Goal: Information Seeking & Learning: Learn about a topic

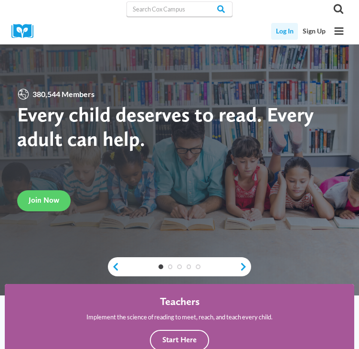
click at [279, 33] on link "Log In" at bounding box center [284, 31] width 27 height 17
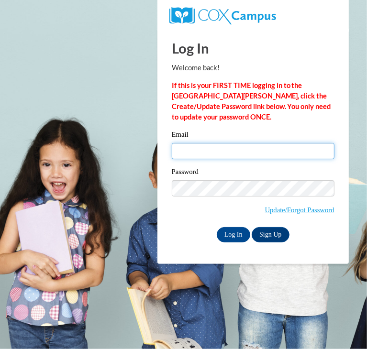
click at [231, 152] on input "Email" at bounding box center [253, 151] width 162 height 16
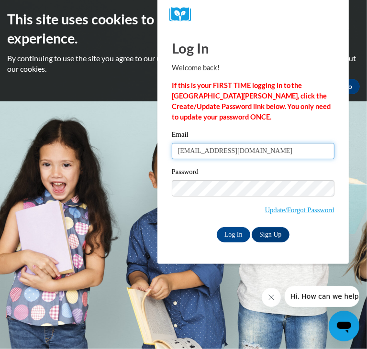
type input "[EMAIL_ADDRESS][DOMAIN_NAME]"
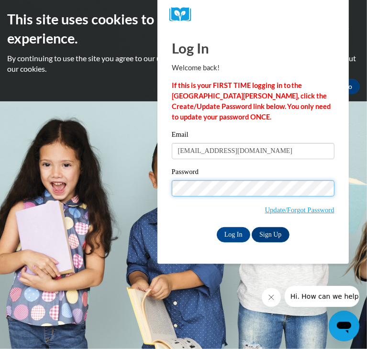
click at [216, 227] on input "Log In" at bounding box center [232, 234] width 33 height 15
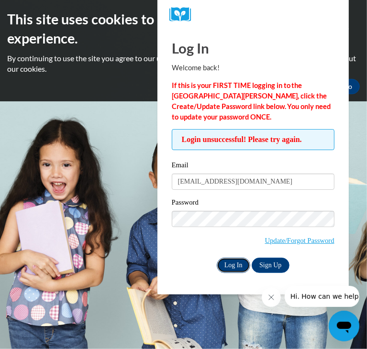
click at [235, 265] on input "Log In" at bounding box center [232, 265] width 33 height 15
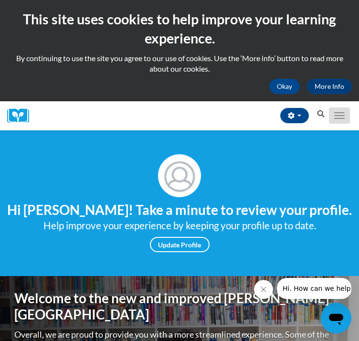
click at [349, 120] on button "Toggle navigation" at bounding box center [339, 116] width 21 height 16
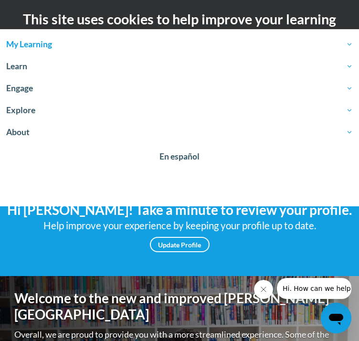
click at [41, 48] on span "My Learning" at bounding box center [179, 44] width 347 height 11
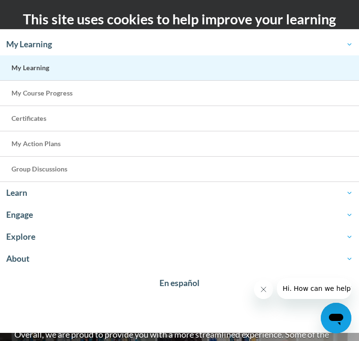
click at [63, 72] on link "My Learning" at bounding box center [179, 67] width 359 height 25
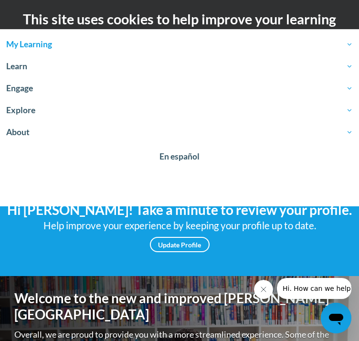
click at [33, 46] on span "My Learning" at bounding box center [179, 44] width 347 height 11
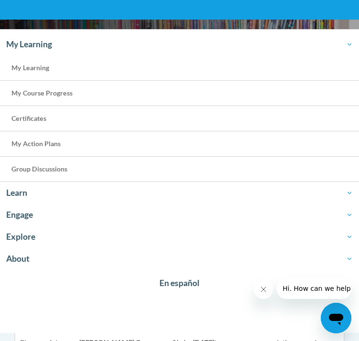
scroll to position [287, 0]
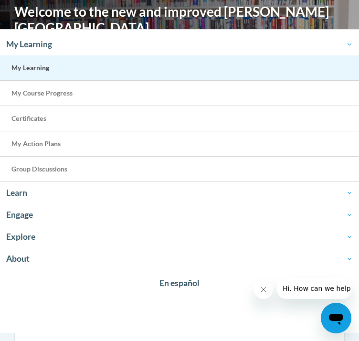
click at [43, 64] on span "My Learning" at bounding box center [30, 68] width 38 height 8
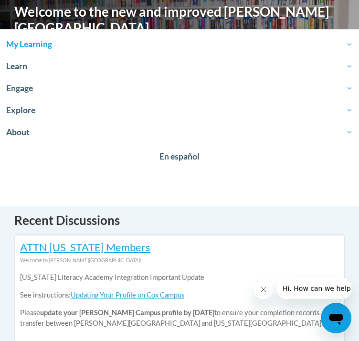
click at [38, 41] on span "My Learning" at bounding box center [179, 44] width 347 height 11
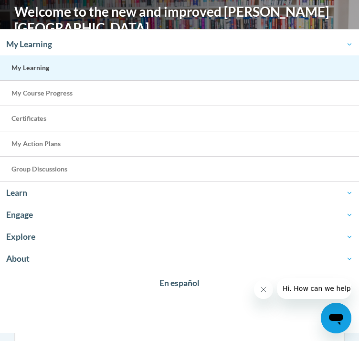
click at [33, 69] on span "My Learning" at bounding box center [30, 68] width 38 height 8
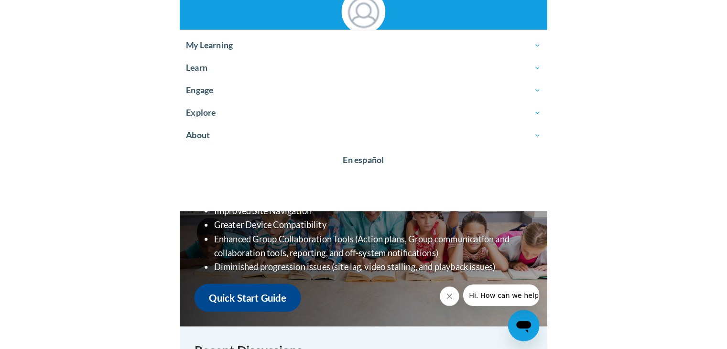
scroll to position [0, 0]
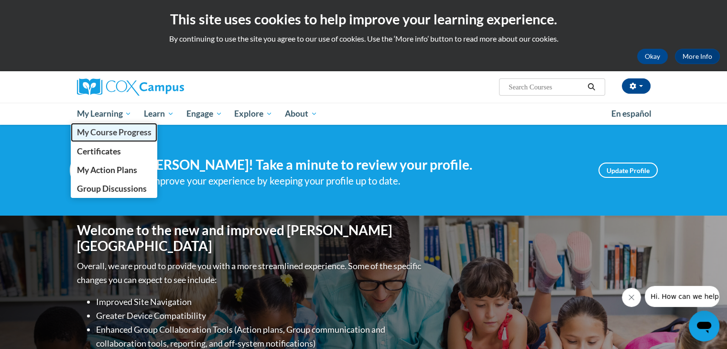
click at [117, 133] on span "My Course Progress" at bounding box center [113, 132] width 75 height 10
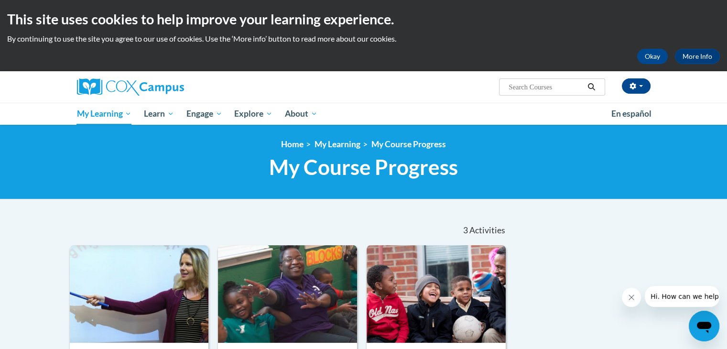
click at [568, 85] on input "Search..." at bounding box center [546, 86] width 76 height 11
type input "transforming"
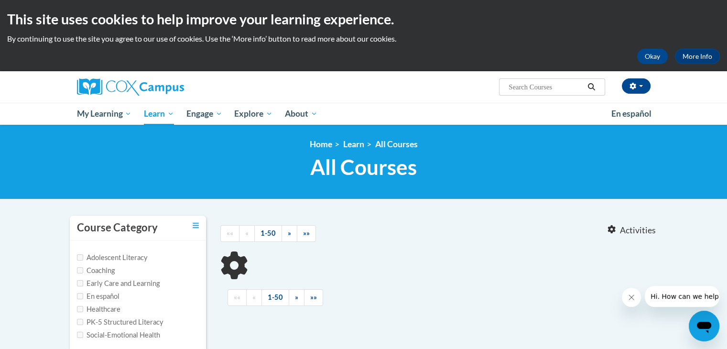
type input "transforming"
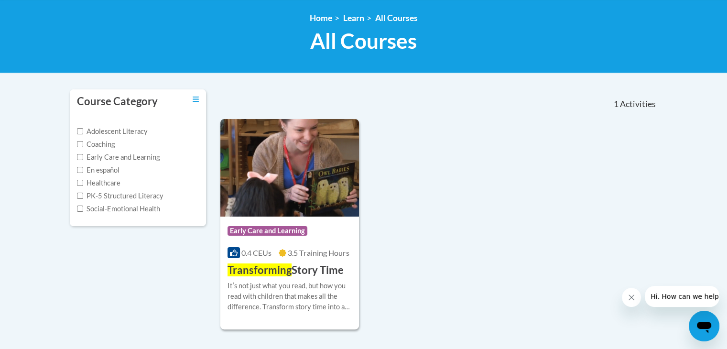
scroll to position [191, 0]
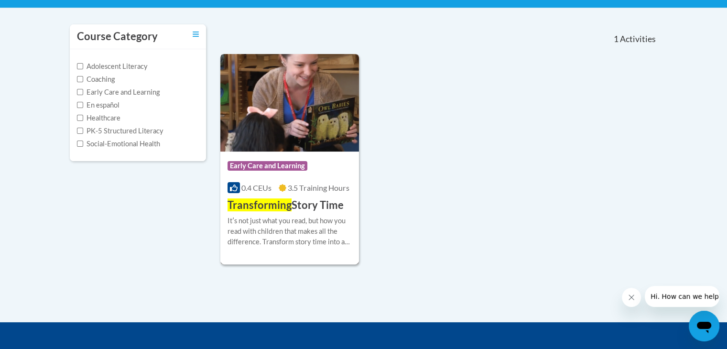
click at [305, 234] on div "Itʹs not just what you read, but how you read with children that makes all the …" at bounding box center [289, 232] width 125 height 32
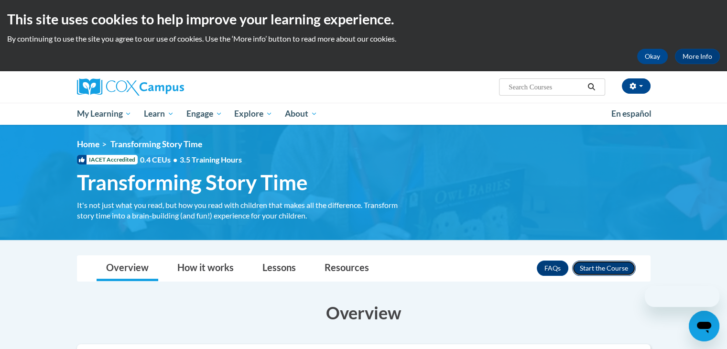
click at [617, 268] on button "Enroll" at bounding box center [604, 267] width 64 height 15
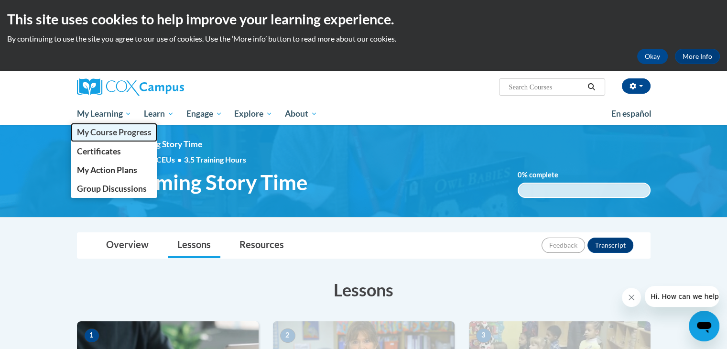
click at [107, 132] on span "My Course Progress" at bounding box center [113, 132] width 75 height 10
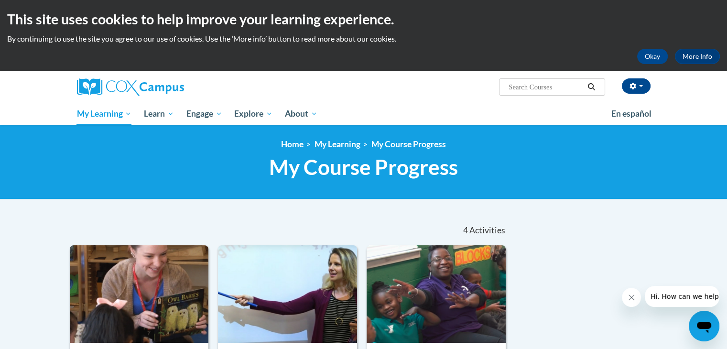
click at [554, 89] on input "Search..." at bounding box center [546, 86] width 76 height 11
type input "building"
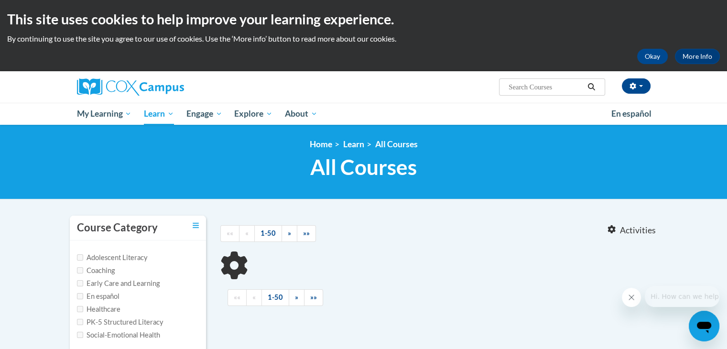
type input "building"
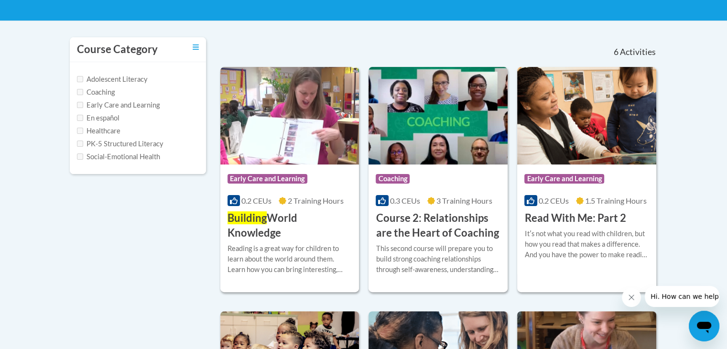
scroll to position [191, 0]
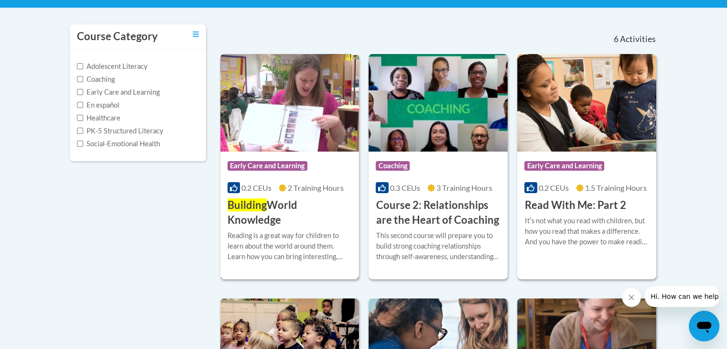
click at [313, 215] on h3 "Building World Knowledge" at bounding box center [289, 213] width 125 height 30
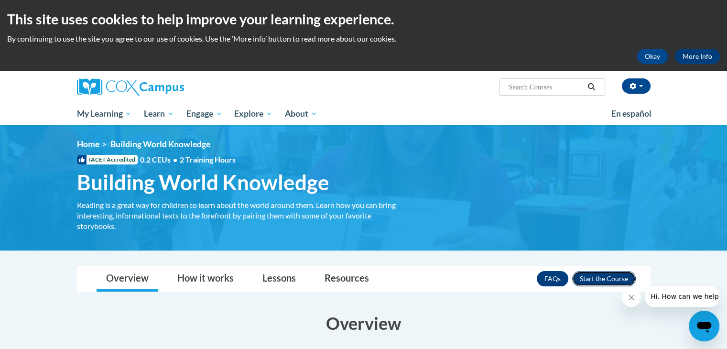
click at [606, 278] on button "Enroll" at bounding box center [604, 278] width 64 height 15
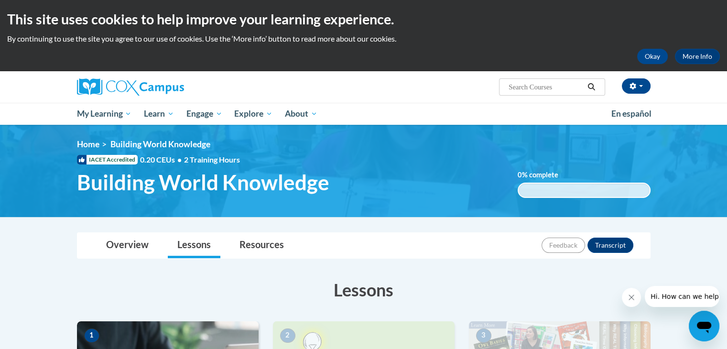
click at [535, 84] on input "Search..." at bounding box center [546, 86] width 76 height 11
type input "monitoring"
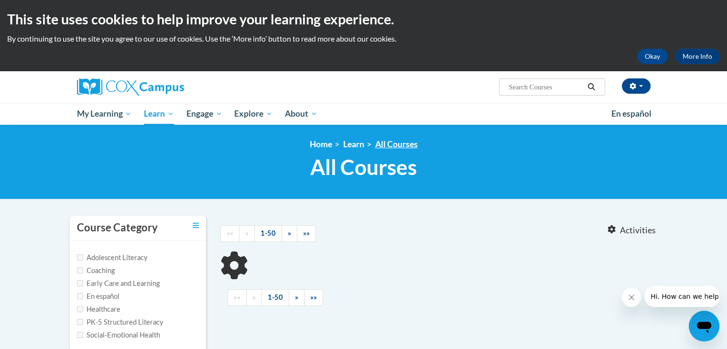
type input "monitoring"
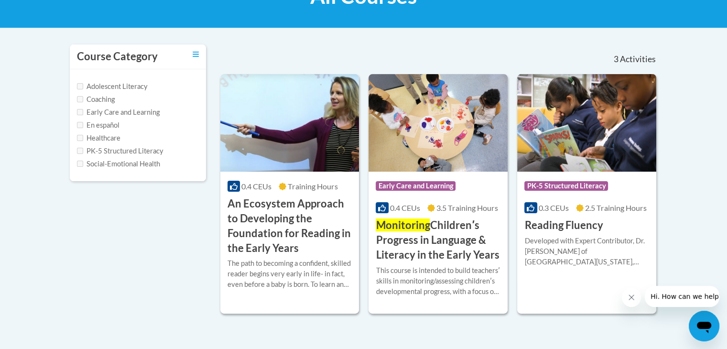
scroll to position [239, 0]
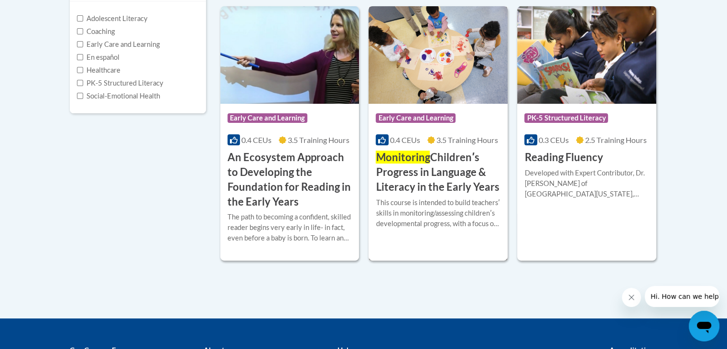
click at [474, 190] on h3 "Monitoring Childrenʹs Progress in Language & Literacy in the Early Years" at bounding box center [438, 172] width 125 height 44
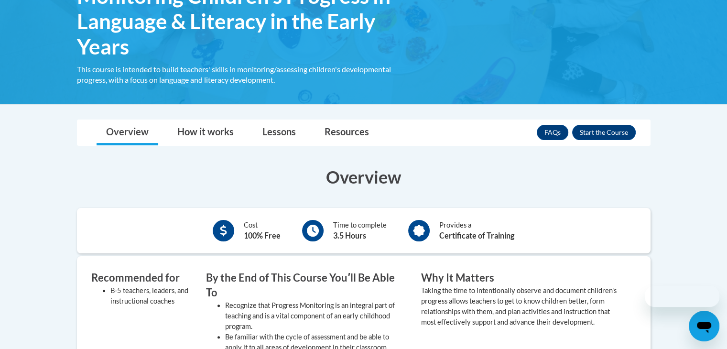
scroll to position [191, 0]
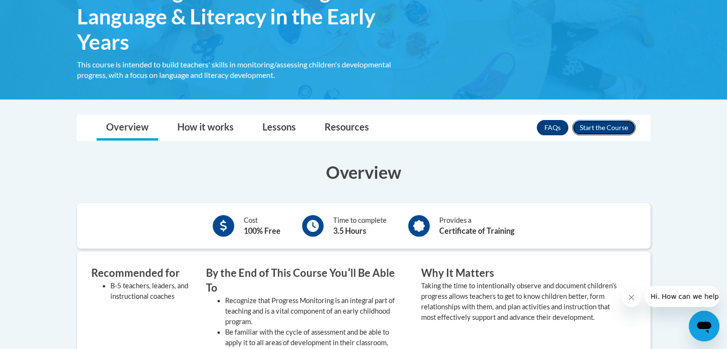
click at [611, 123] on button "Enroll" at bounding box center [604, 127] width 64 height 15
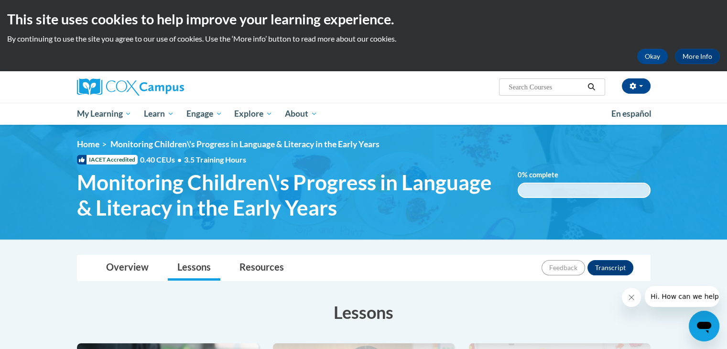
click at [533, 83] on input "Search..." at bounding box center [546, 86] width 76 height 11
type input "dual"
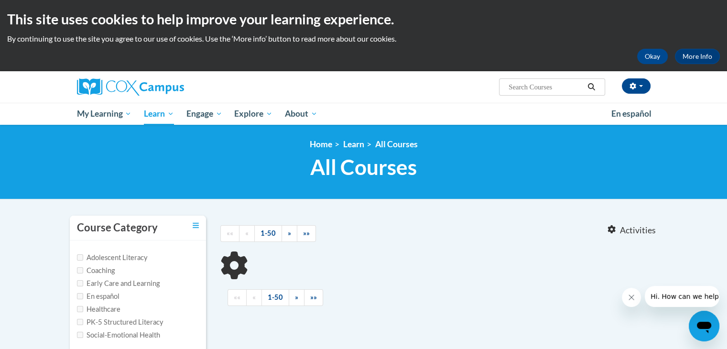
type input "dual"
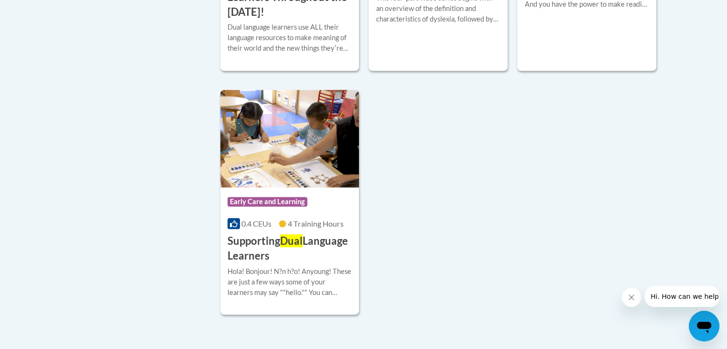
scroll to position [430, 0]
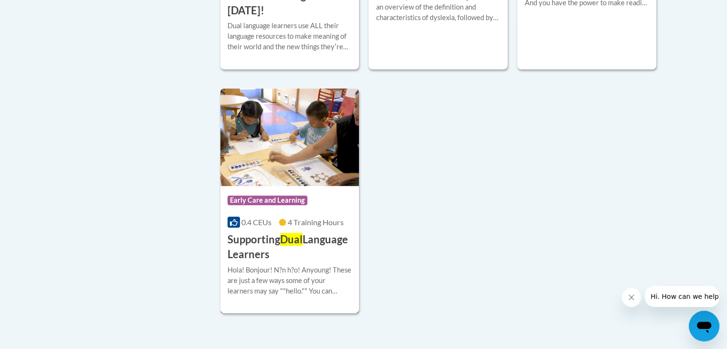
click at [308, 251] on h3 "Supporting Dual Language Learners" at bounding box center [289, 247] width 125 height 30
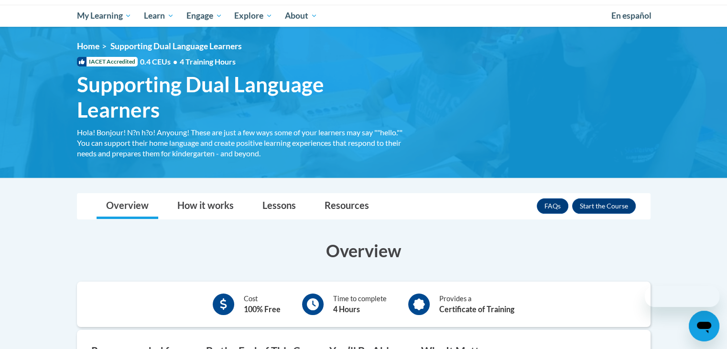
scroll to position [143, 0]
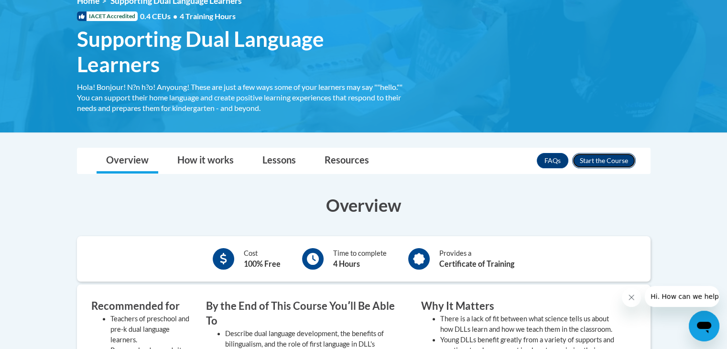
click at [611, 162] on button "Enroll" at bounding box center [604, 160] width 64 height 15
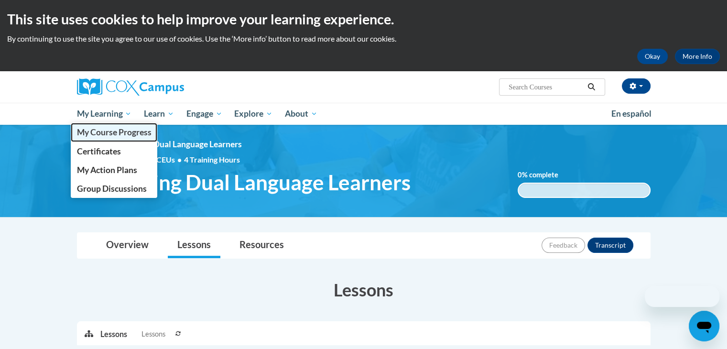
click at [121, 136] on span "My Course Progress" at bounding box center [113, 132] width 75 height 10
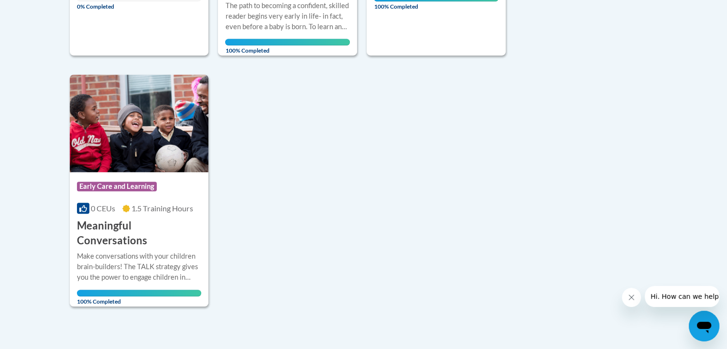
scroll to position [717, 0]
